Goal: Task Accomplishment & Management: Use online tool/utility

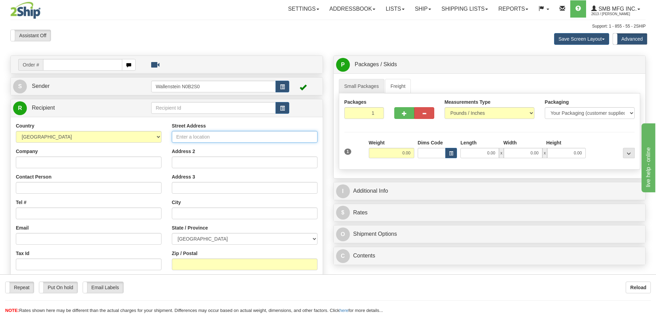
click at [188, 137] on input "Street Address" at bounding box center [245, 137] width 146 height 12
paste input "[STREET_ADDRESS][PERSON_NAME][PERSON_NAME]"
type input "[STREET_ADDRESS][PERSON_NAME][PERSON_NAME]"
click at [184, 212] on input "text" at bounding box center [245, 213] width 146 height 12
paste input "Caledon"
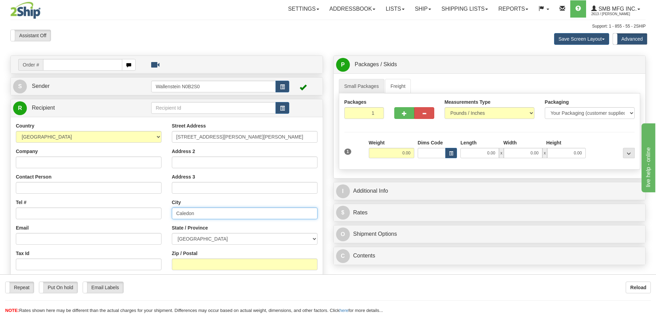
type input "Caledon"
click at [226, 238] on select "[GEOGRAPHIC_DATA] [GEOGRAPHIC_DATA] [GEOGRAPHIC_DATA] [GEOGRAPHIC_DATA] [GEOGRA…" at bounding box center [245, 239] width 146 height 12
select select "ON"
click at [172, 233] on select "[GEOGRAPHIC_DATA] [GEOGRAPHIC_DATA] [GEOGRAPHIC_DATA] [GEOGRAPHIC_DATA] [GEOGRA…" at bounding box center [245, 239] width 146 height 12
click at [190, 262] on input "Zip / Postal" at bounding box center [245, 264] width 146 height 12
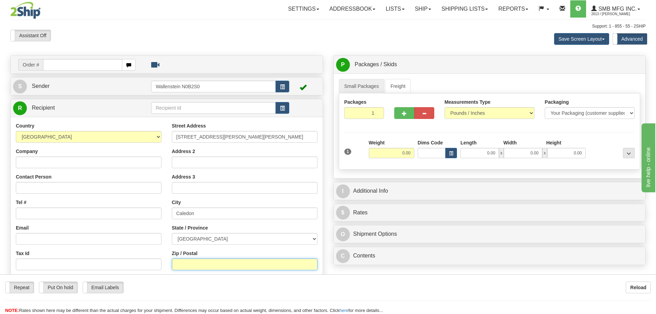
paste input "L7C 3Y7"
type input "L7C 3Y7"
click at [397, 155] on input "0.00" at bounding box center [391, 153] width 45 height 10
type input "8.00"
click at [422, 163] on div "1 Weight 8.00 Dims Code 0.00" at bounding box center [490, 151] width 294 height 24
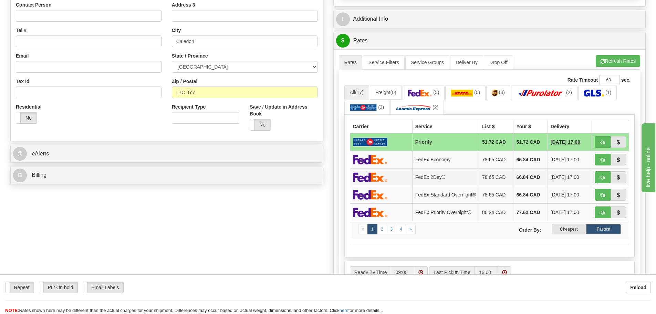
scroll to position [172, 0]
click at [566, 229] on label "Cheapest" at bounding box center [569, 229] width 35 height 10
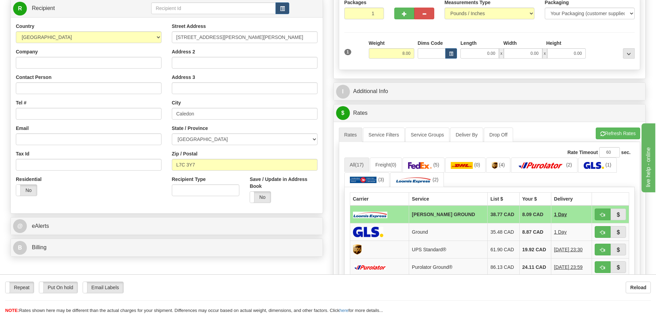
scroll to position [0, 0]
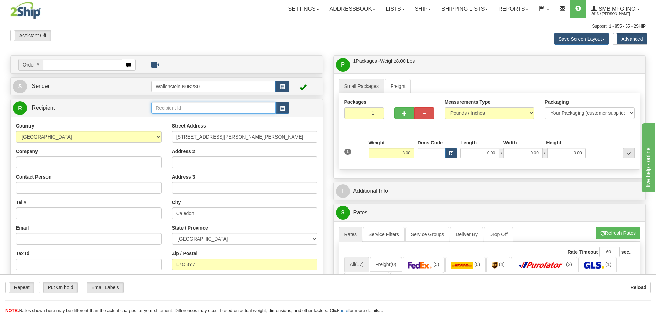
click at [165, 110] on input "text" at bounding box center [213, 108] width 125 height 12
click at [178, 117] on div "GREE22" at bounding box center [212, 119] width 118 height 8
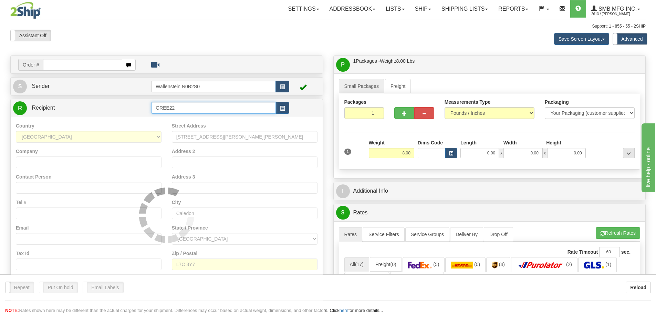
type input "GREE22"
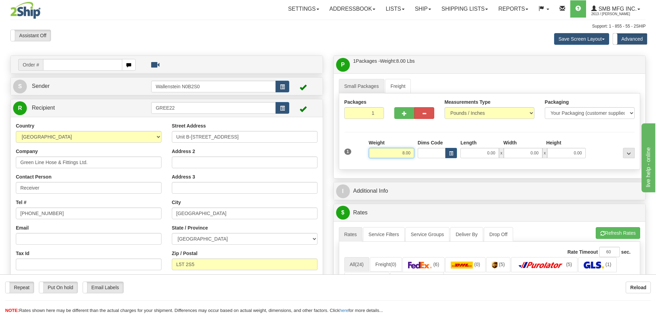
click at [401, 152] on input "8.00" at bounding box center [391, 153] width 45 height 10
type input "10.00"
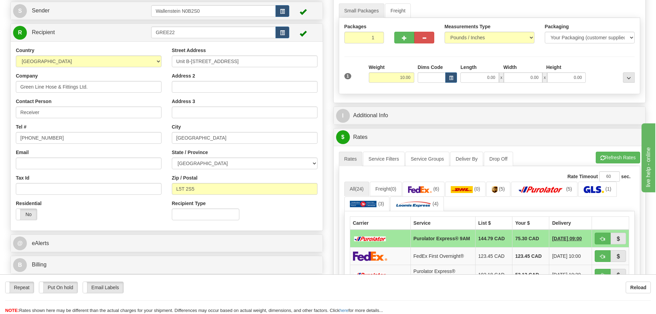
scroll to position [103, 0]
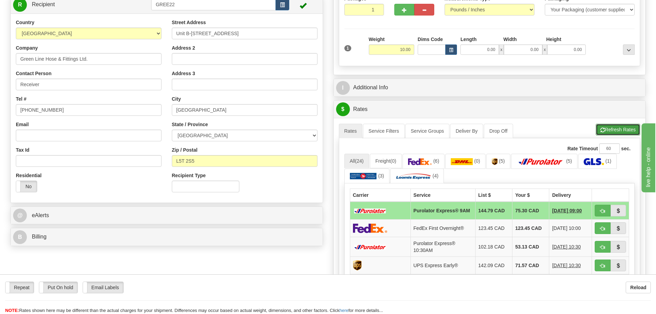
click at [613, 130] on button "Refresh Rates" at bounding box center [618, 130] width 44 height 12
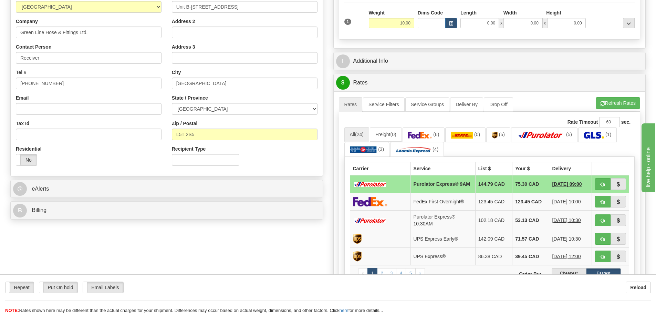
scroll to position [172, 0]
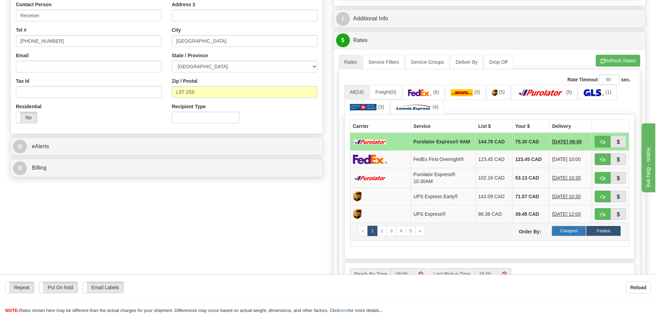
click at [575, 234] on label "Cheapest" at bounding box center [569, 231] width 35 height 10
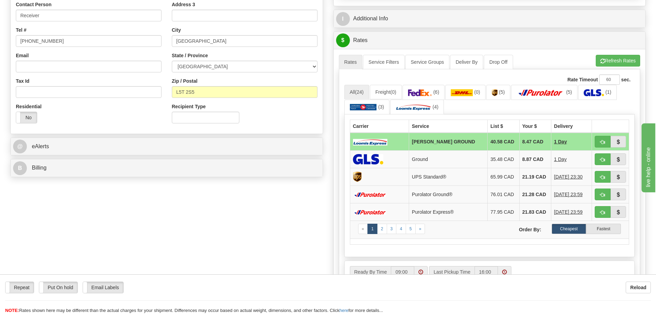
scroll to position [34, 0]
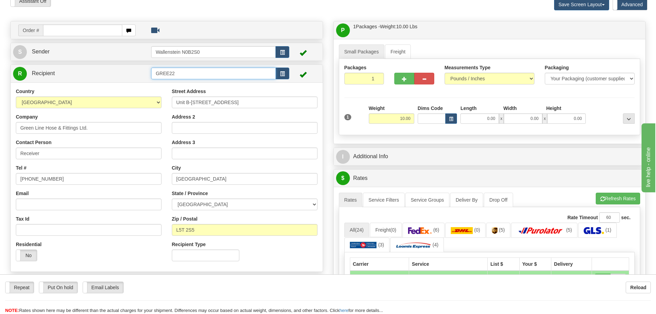
drag, startPoint x: 181, startPoint y: 75, endPoint x: 117, endPoint y: 72, distance: 64.1
click at [117, 72] on tr "R Recipient GREE22" at bounding box center [166, 73] width 307 height 14
click at [176, 83] on div "SCNI01" at bounding box center [212, 84] width 118 height 8
type input "SCNI01"
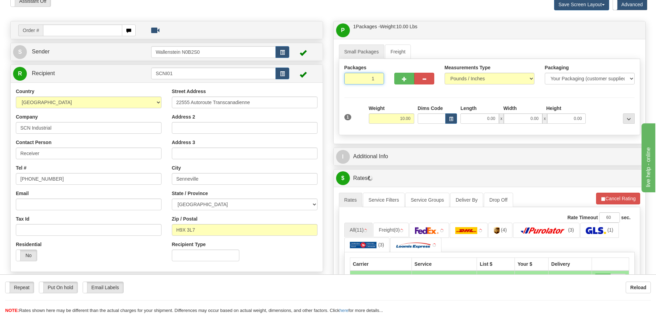
click at [366, 79] on input "1" at bounding box center [364, 79] width 40 height 12
type input "3"
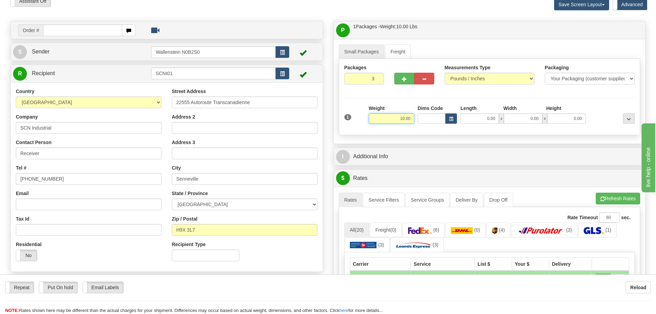
click at [390, 119] on div "Packages 3 1 Measurements Type" at bounding box center [490, 97] width 302 height 76
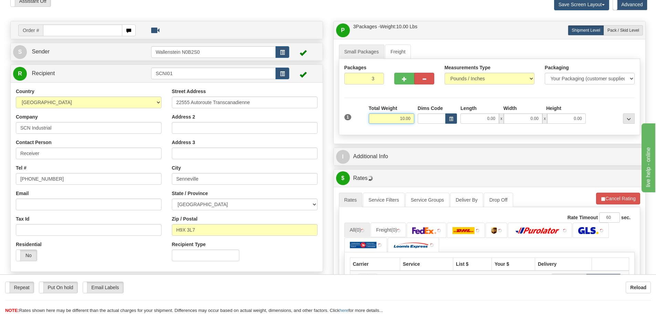
click at [390, 119] on input "10.00" at bounding box center [391, 118] width 45 height 10
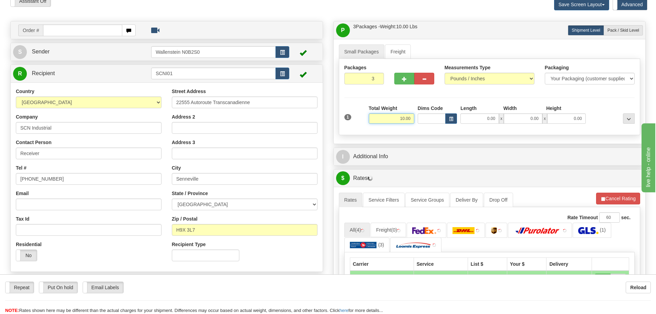
click at [390, 119] on input "10.00" at bounding box center [391, 118] width 45 height 10
type input "46.57"
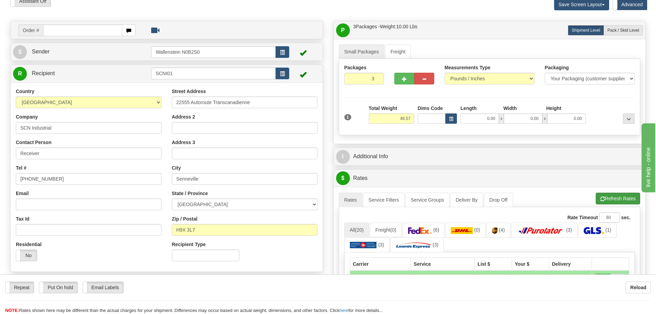
click at [620, 197] on li "Refresh Rates Cancel Rating" at bounding box center [618, 199] width 44 height 12
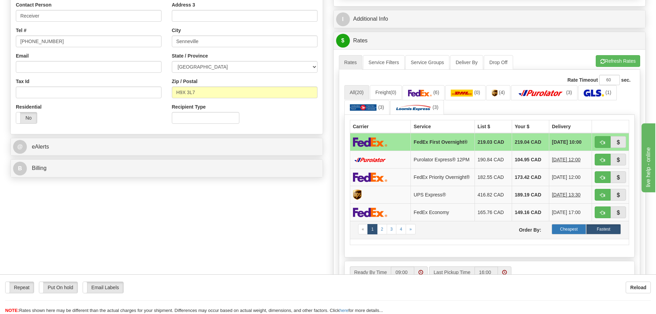
scroll to position [172, 0]
click at [570, 232] on label "Cheapest" at bounding box center [569, 229] width 35 height 10
